Goal: Communication & Community: Answer question/provide support

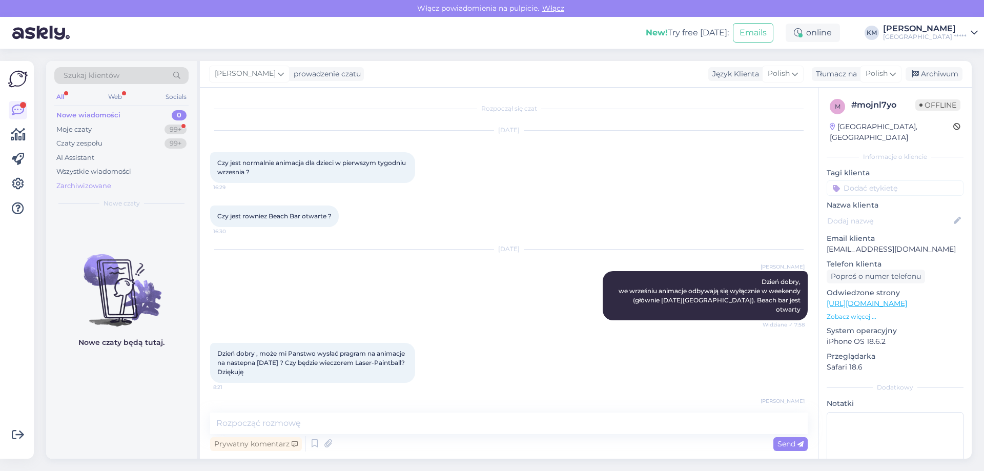
scroll to position [88, 0]
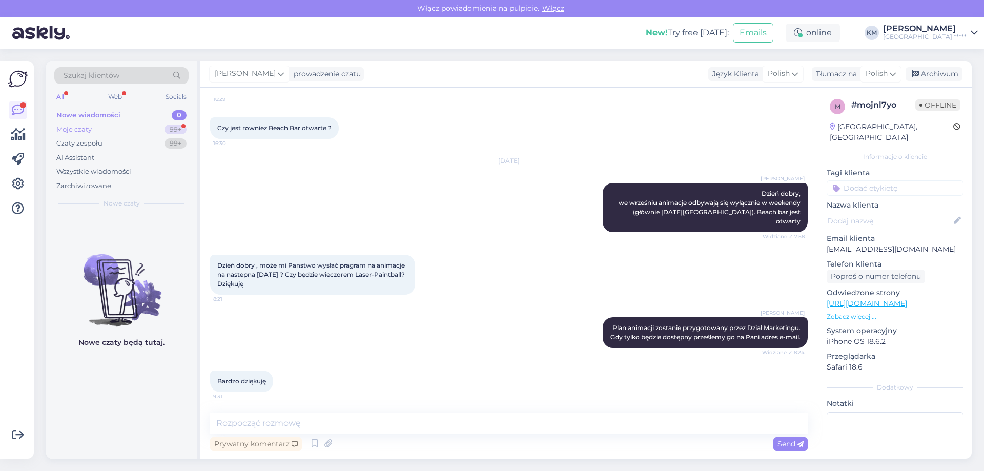
click at [91, 135] on div "Moje czaty 99+" at bounding box center [121, 130] width 134 height 14
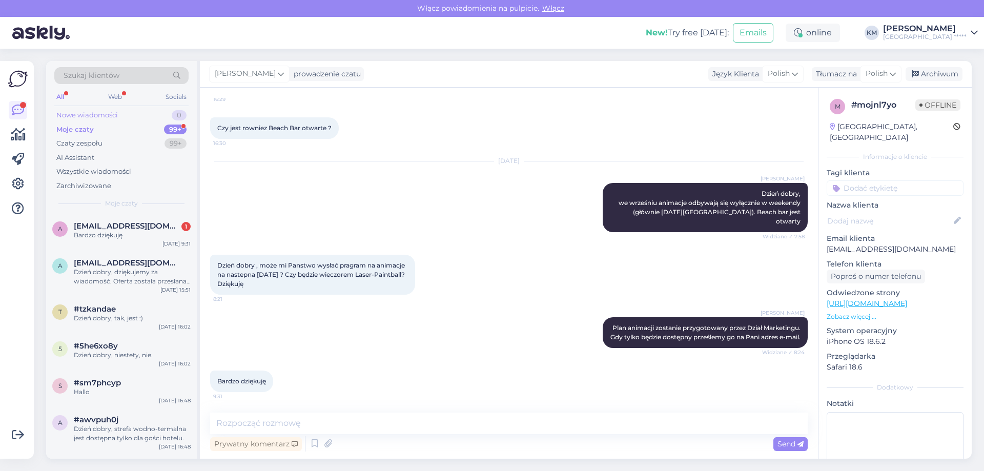
click at [107, 114] on div "Nowe wiadomości" at bounding box center [87, 115] width 62 height 10
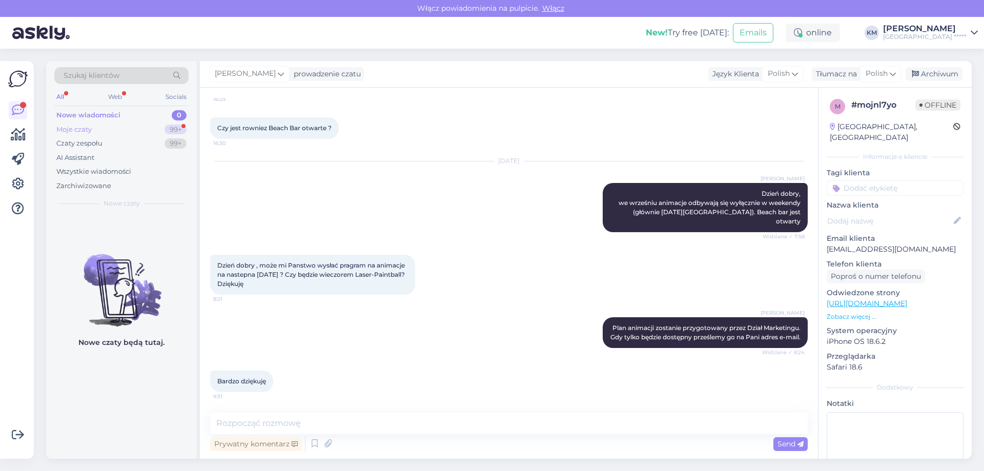
click at [129, 129] on div "Moje czaty 99+" at bounding box center [121, 130] width 134 height 14
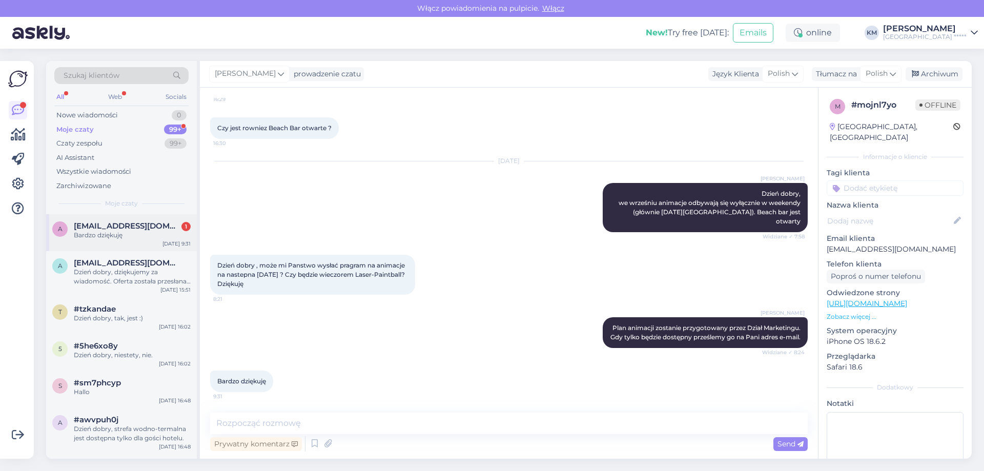
click at [143, 234] on div "Bardzo dziękuję" at bounding box center [132, 235] width 117 height 9
click at [139, 117] on div "Nowe wiadomości 0" at bounding box center [121, 115] width 134 height 14
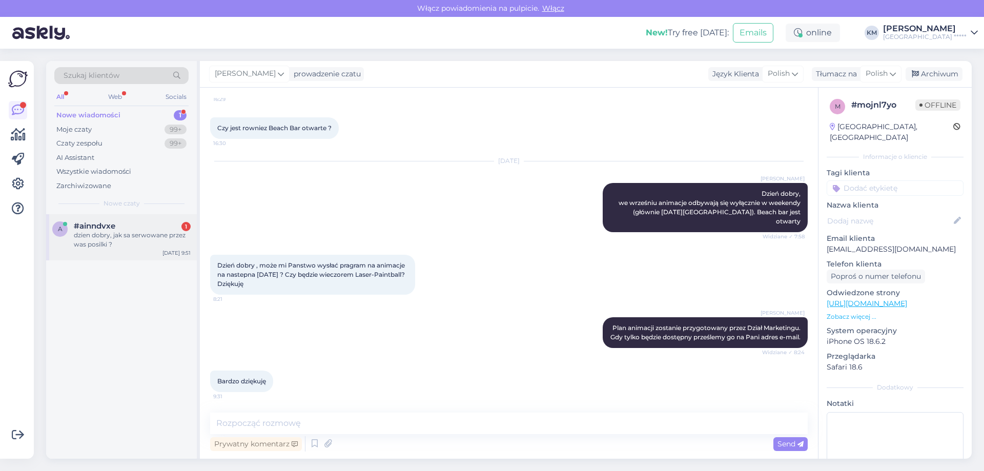
click at [149, 236] on div "dzien dobry, jak sa serwowane przez was posilki ?" at bounding box center [132, 240] width 117 height 18
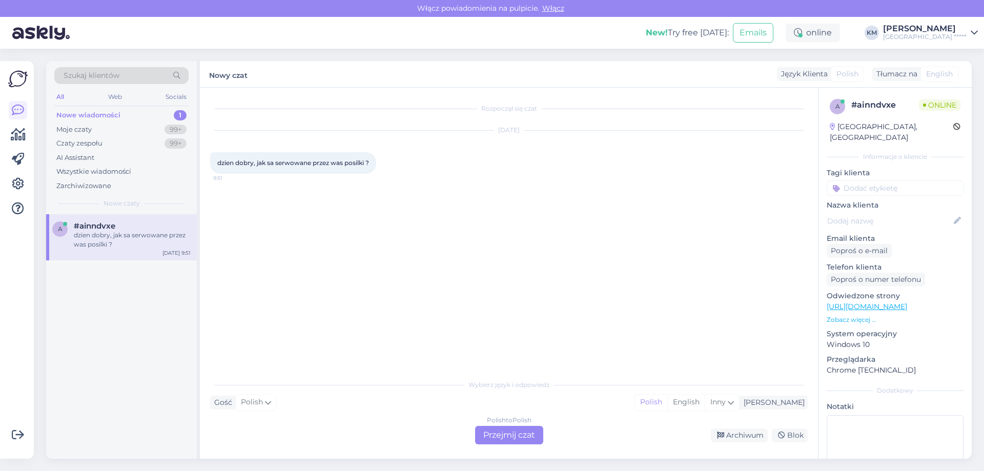
click at [518, 432] on div "Polish to Polish Przejmij czat" at bounding box center [509, 435] width 68 height 18
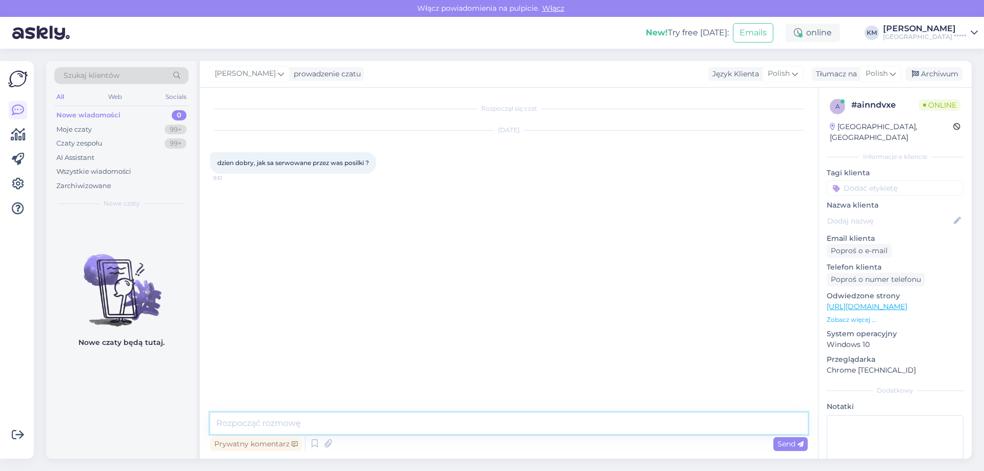
click at [348, 422] on textarea at bounding box center [509, 424] width 598 height 22
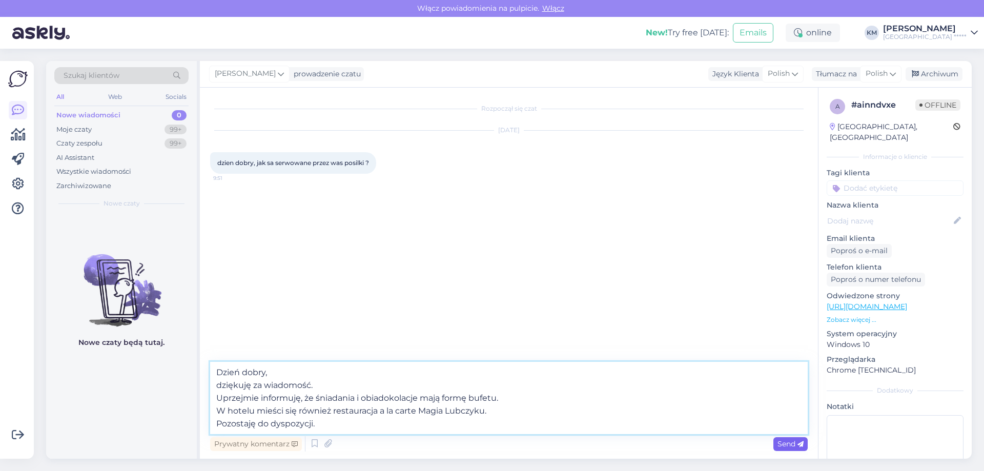
type textarea "Dzień dobry, dziękuję za wiadomość. Uprzejmie informuję, że śniadania i obiadok…"
click at [785, 441] on span "Send" at bounding box center [791, 443] width 26 height 9
